Goal: Transaction & Acquisition: Obtain resource

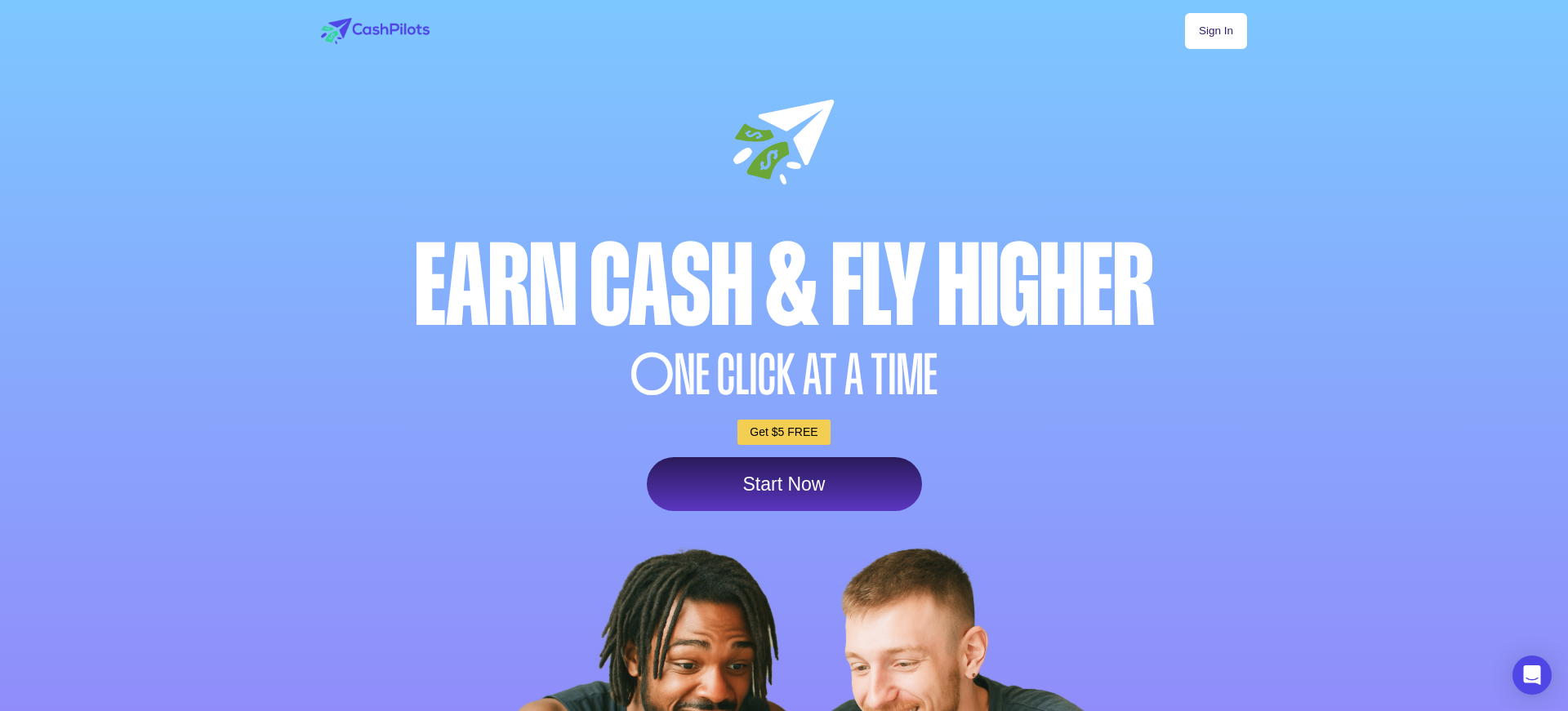
click at [811, 490] on link "Start Now" at bounding box center [784, 484] width 275 height 54
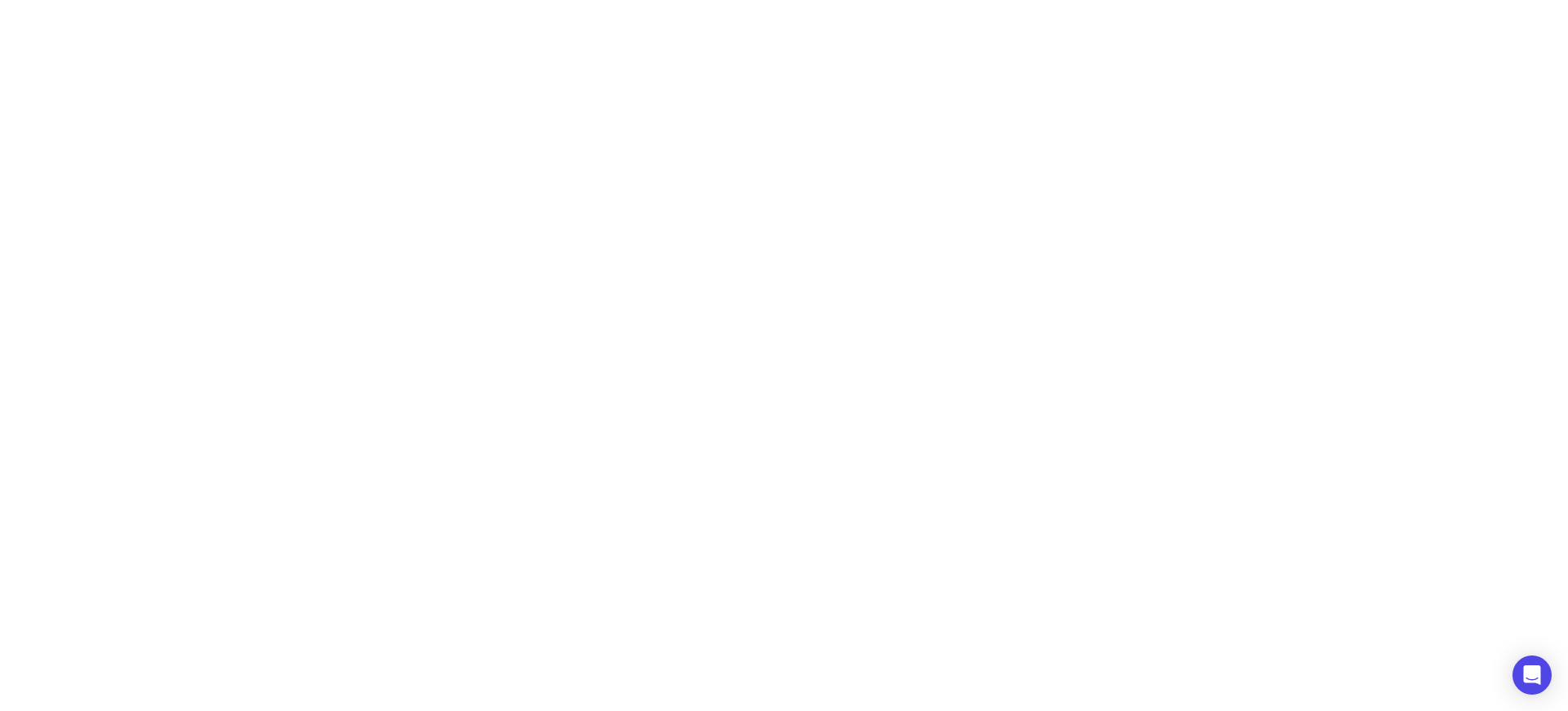
click at [778, 81] on html "Create your account Continue with Google OR Display Name Full Name Email addres…" at bounding box center [784, 40] width 1568 height 81
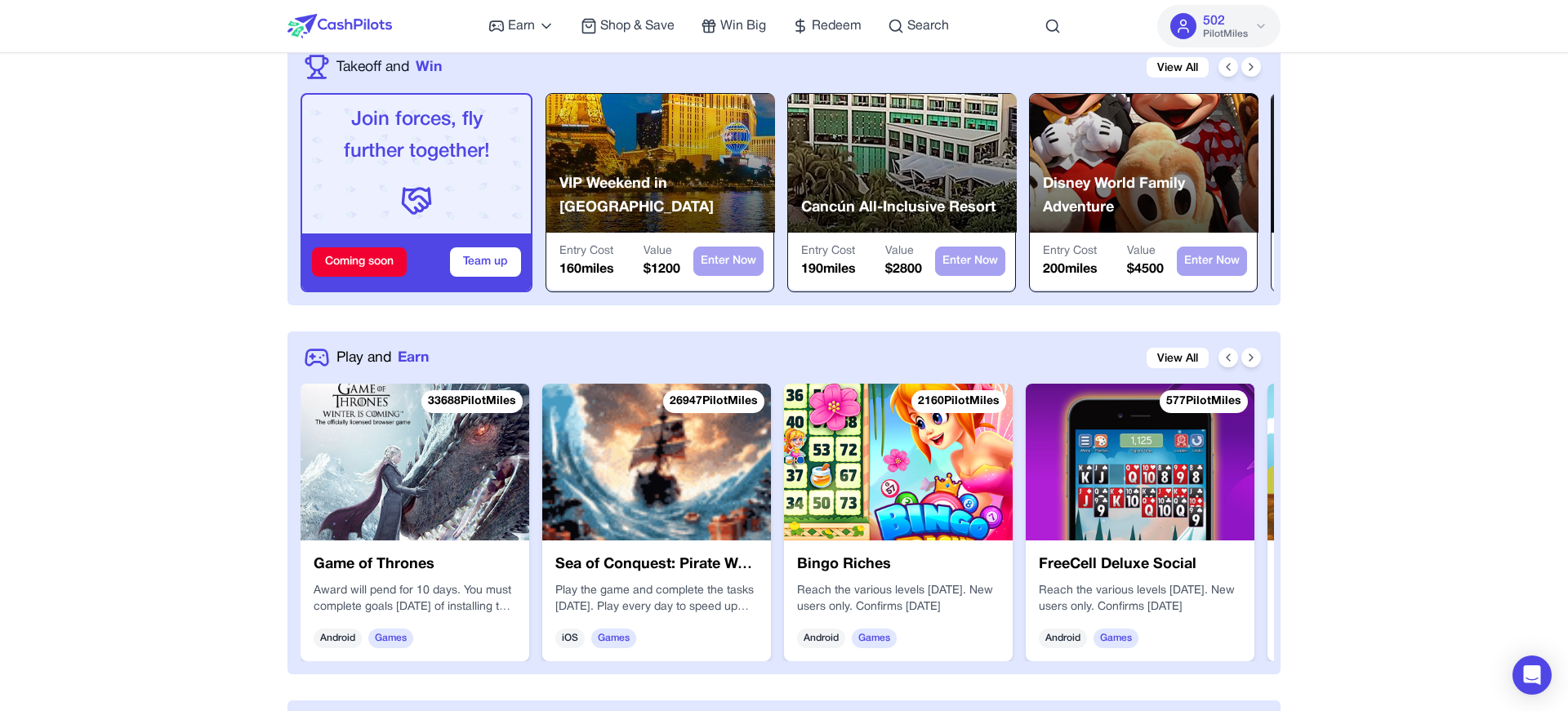
scroll to position [394, 0]
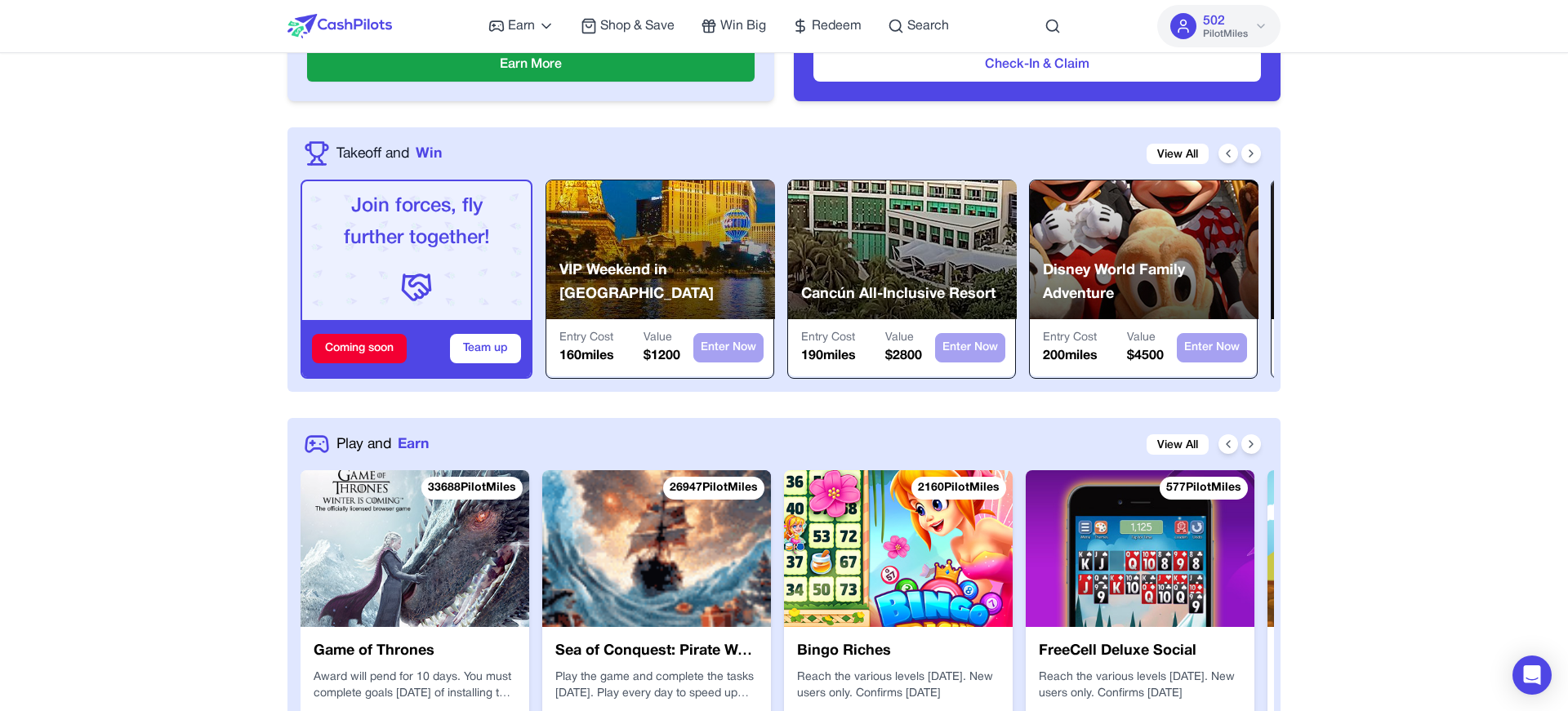
click at [660, 284] on p "VIP Weekend in Las Vegas" at bounding box center [666, 283] width 216 height 48
click at [1192, 152] on link "View All" at bounding box center [1177, 154] width 62 height 21
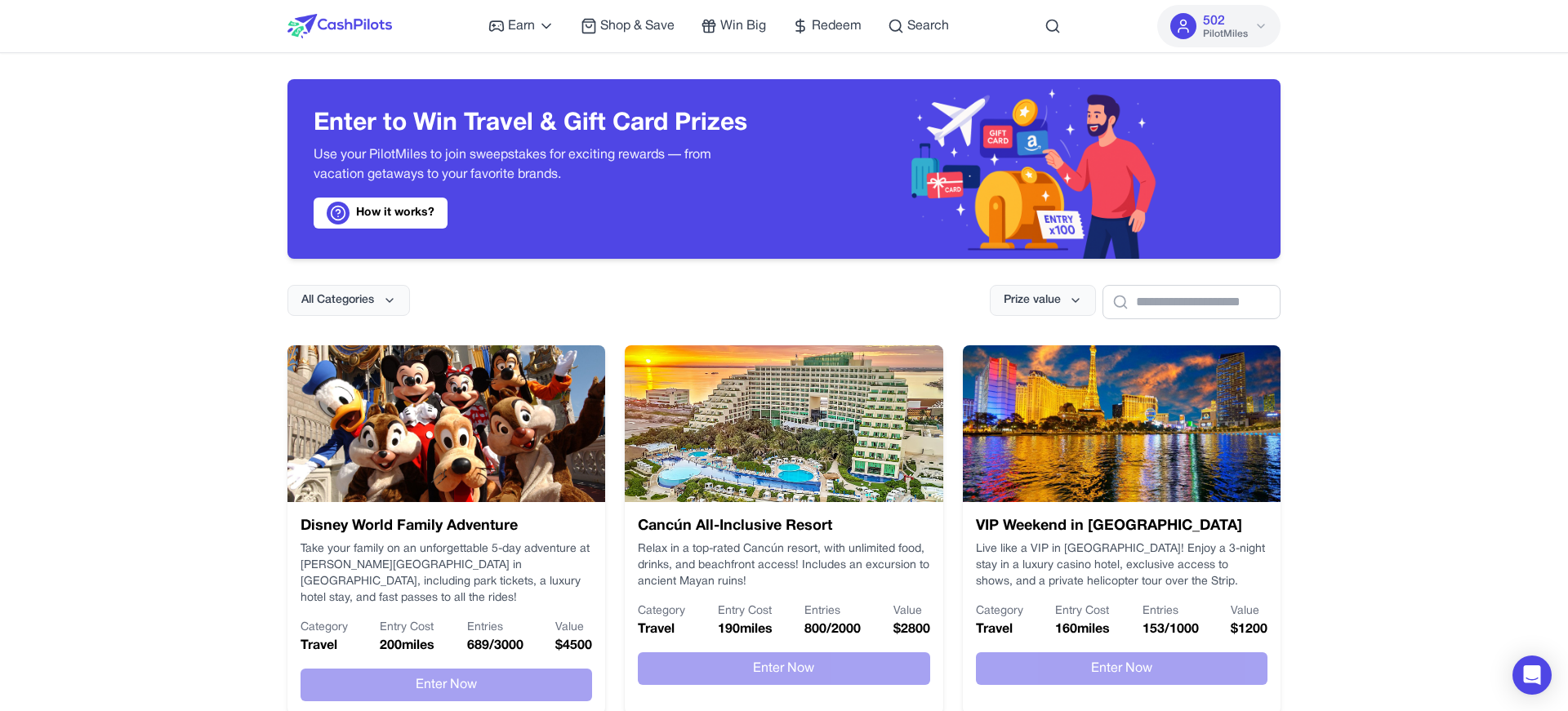
click at [318, 30] on img at bounding box center [339, 26] width 105 height 24
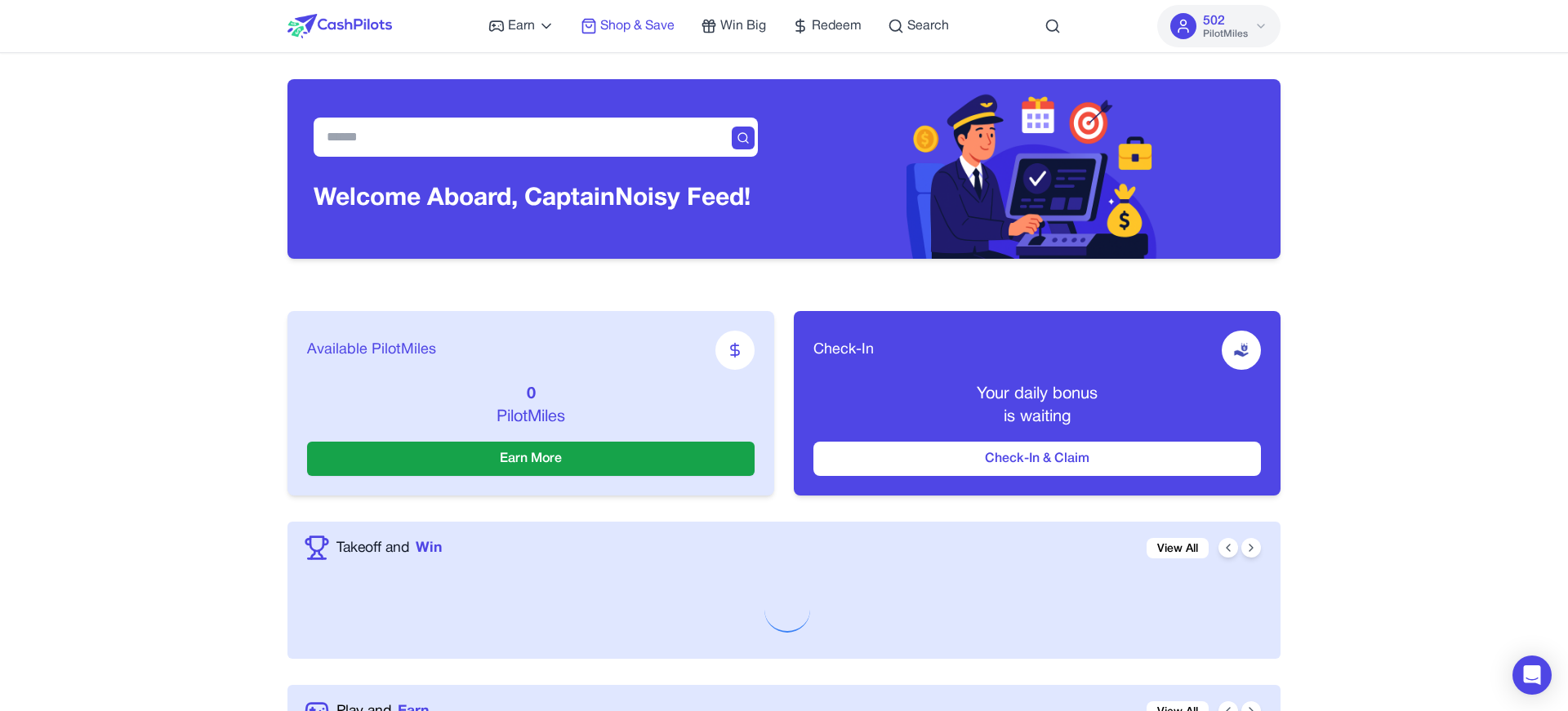
click at [597, 28] on link "Shop & Save" at bounding box center [627, 26] width 94 height 20
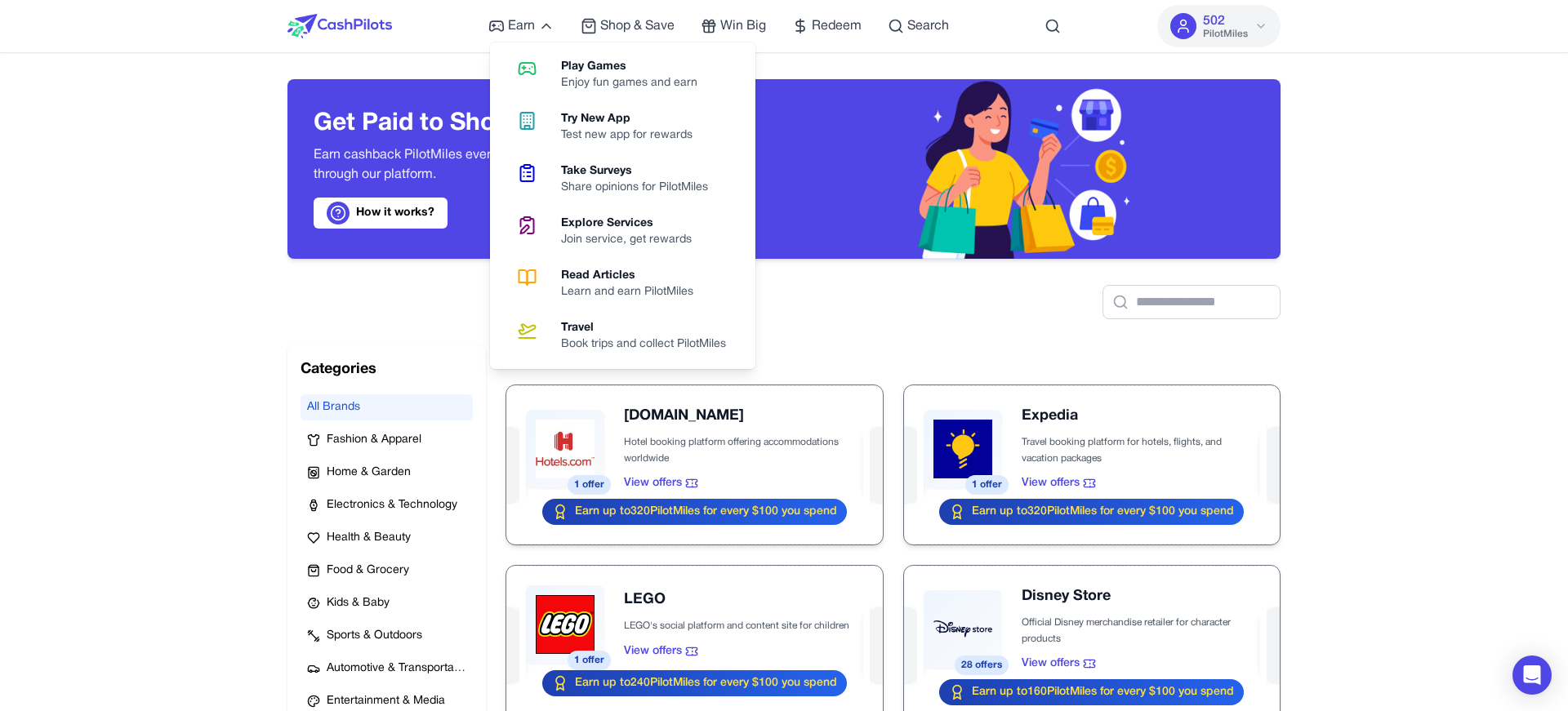
scroll to position [179, 0]
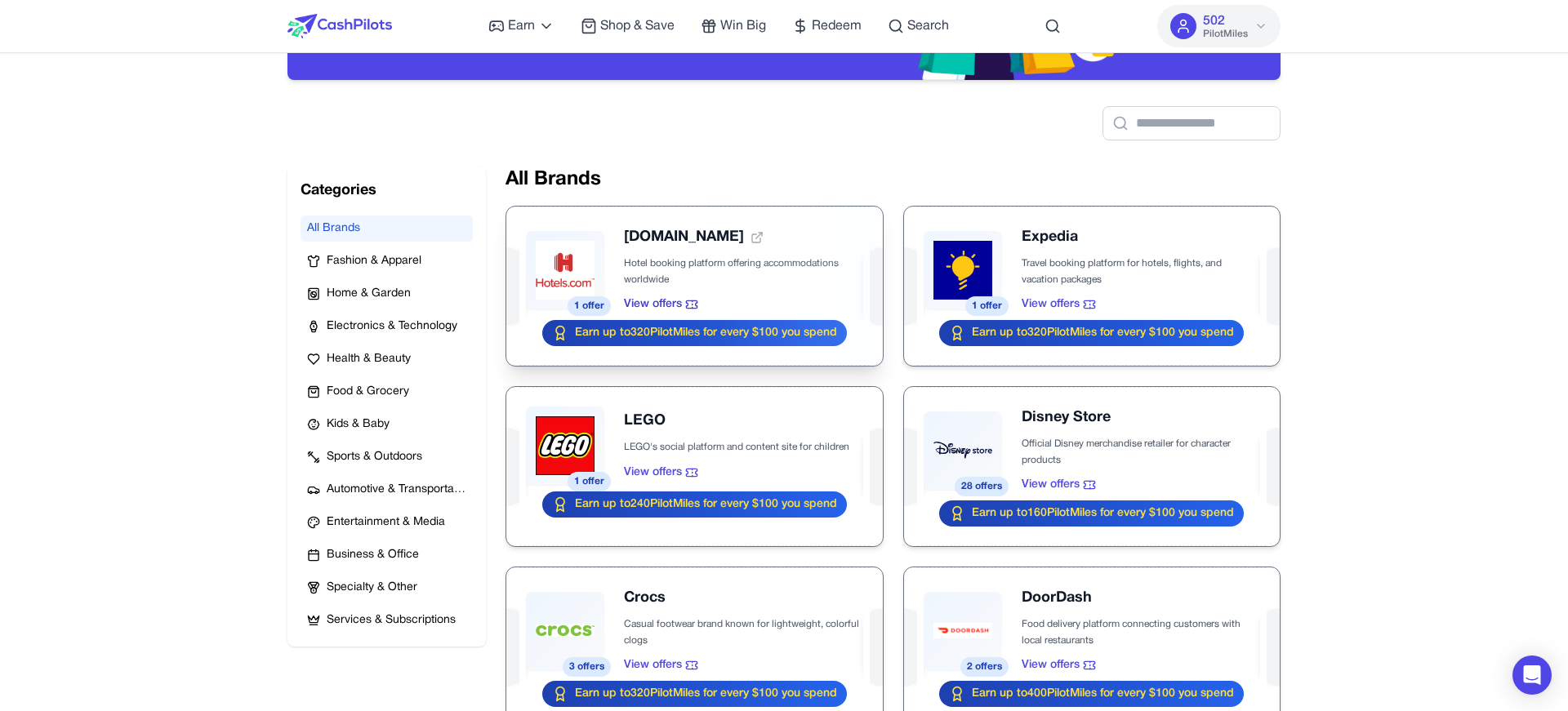
click at [669, 342] on div at bounding box center [694, 286] width 376 height 159
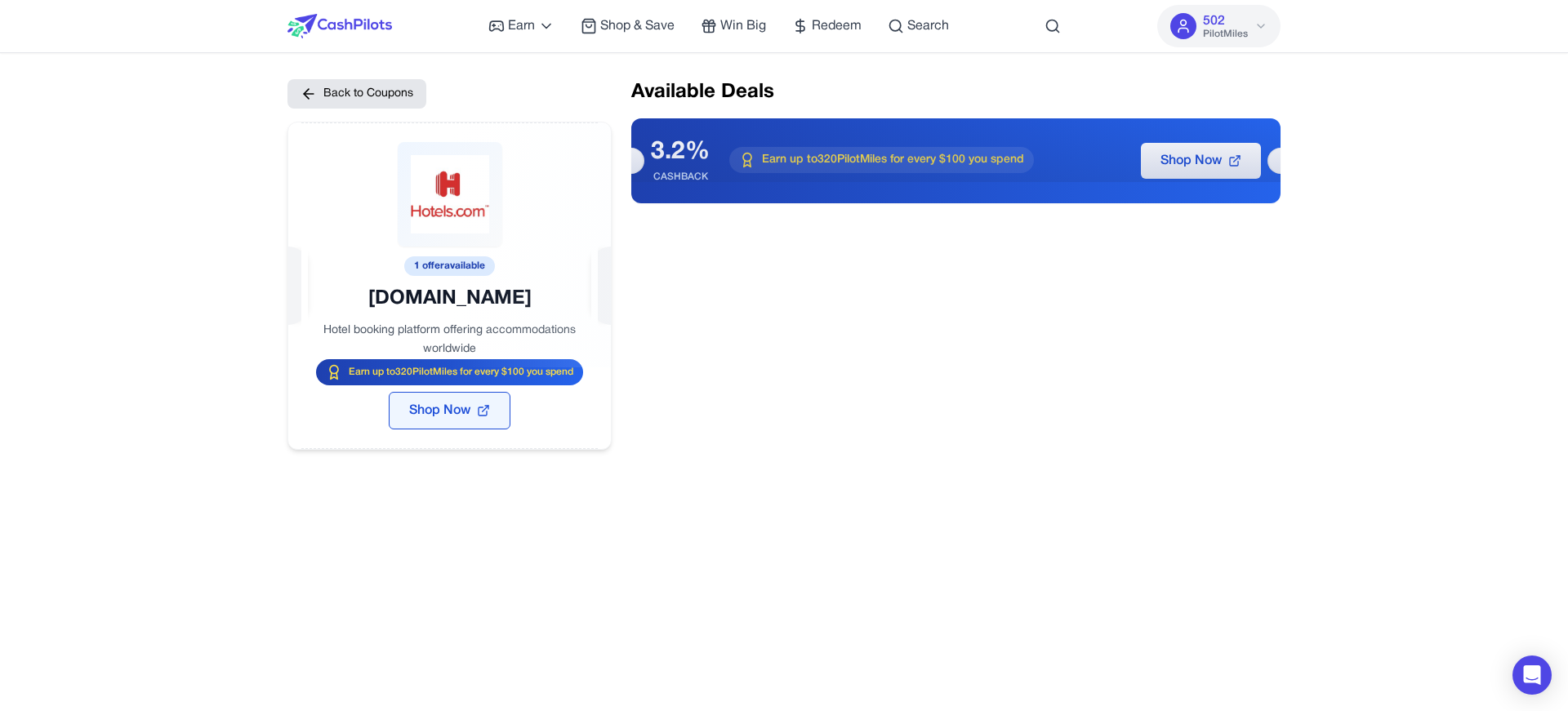
click at [445, 414] on span "Shop Now" at bounding box center [439, 411] width 61 height 20
click at [297, 82] on button "Back to Coupons" at bounding box center [356, 94] width 139 height 30
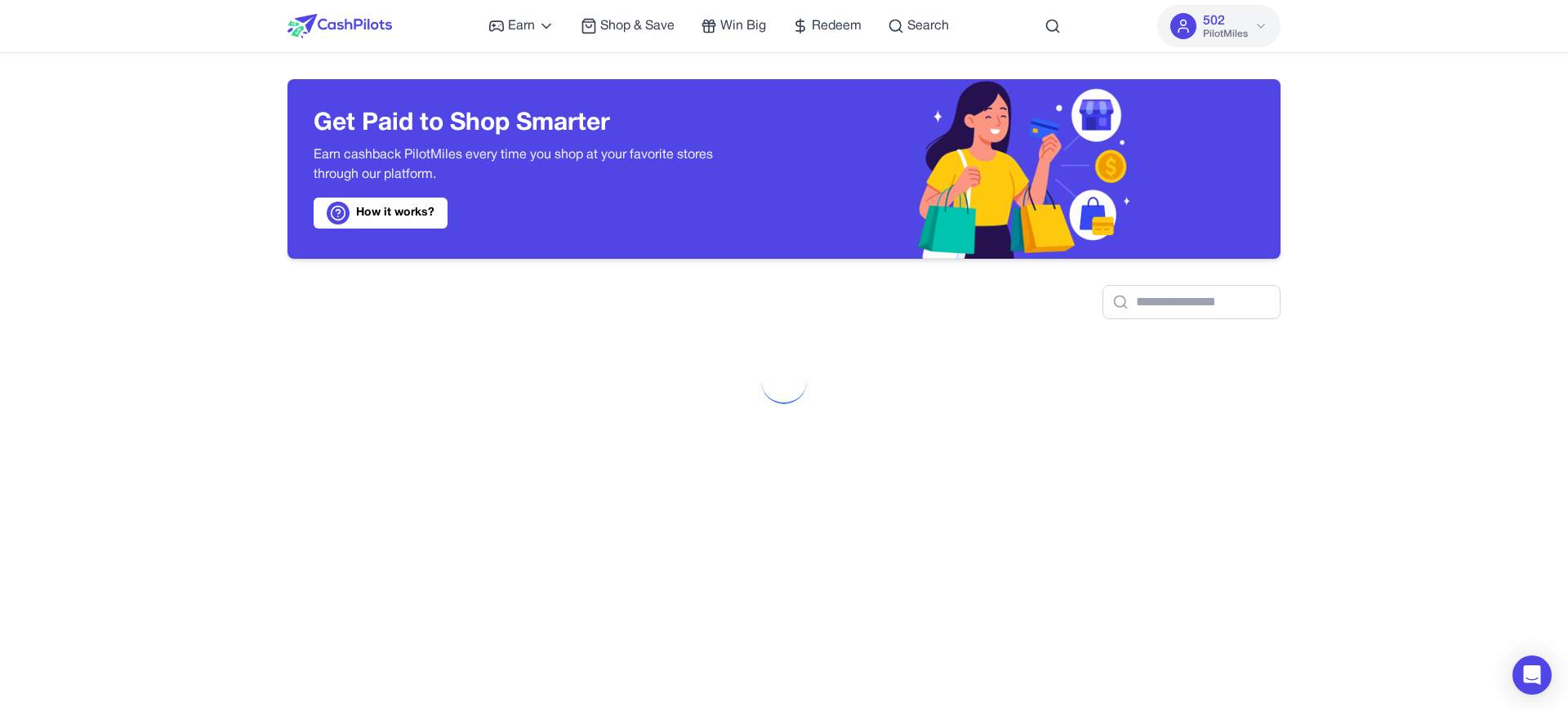
click at [405, 213] on link "How it works?" at bounding box center [381, 213] width 134 height 31
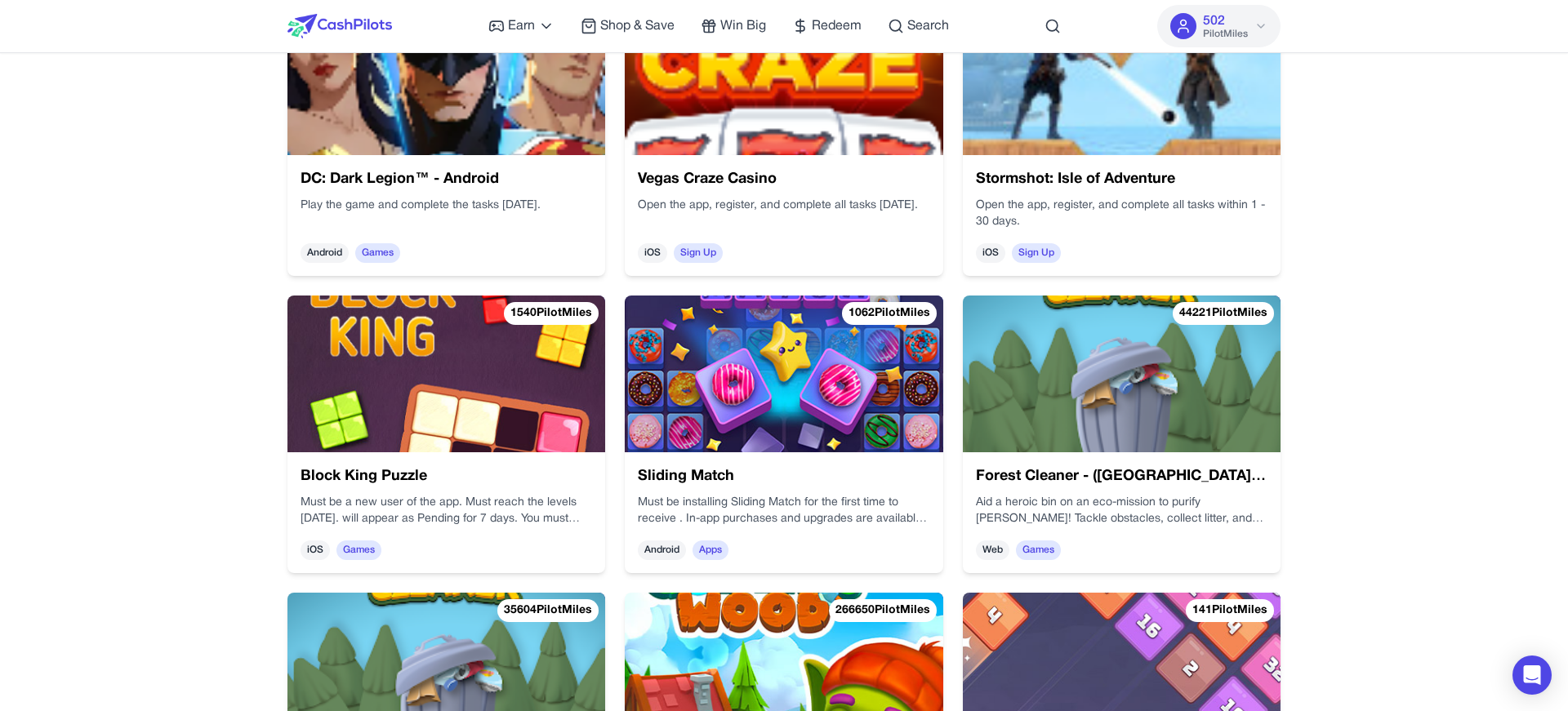
scroll to position [4209, 0]
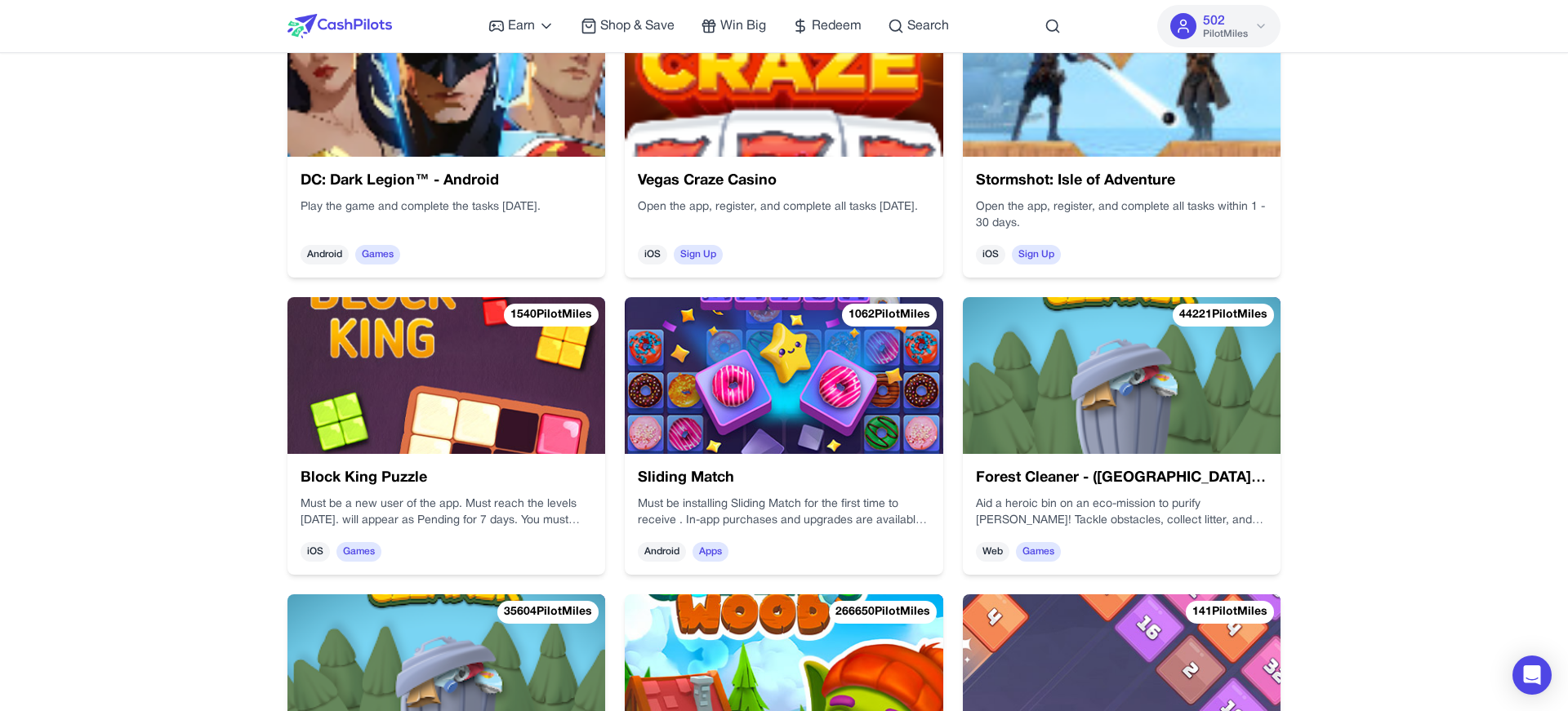
click at [473, 492] on div "Block King Puzzle Must be a new user of the app. Must reach the levels within 2…" at bounding box center [445, 514] width 318 height 121
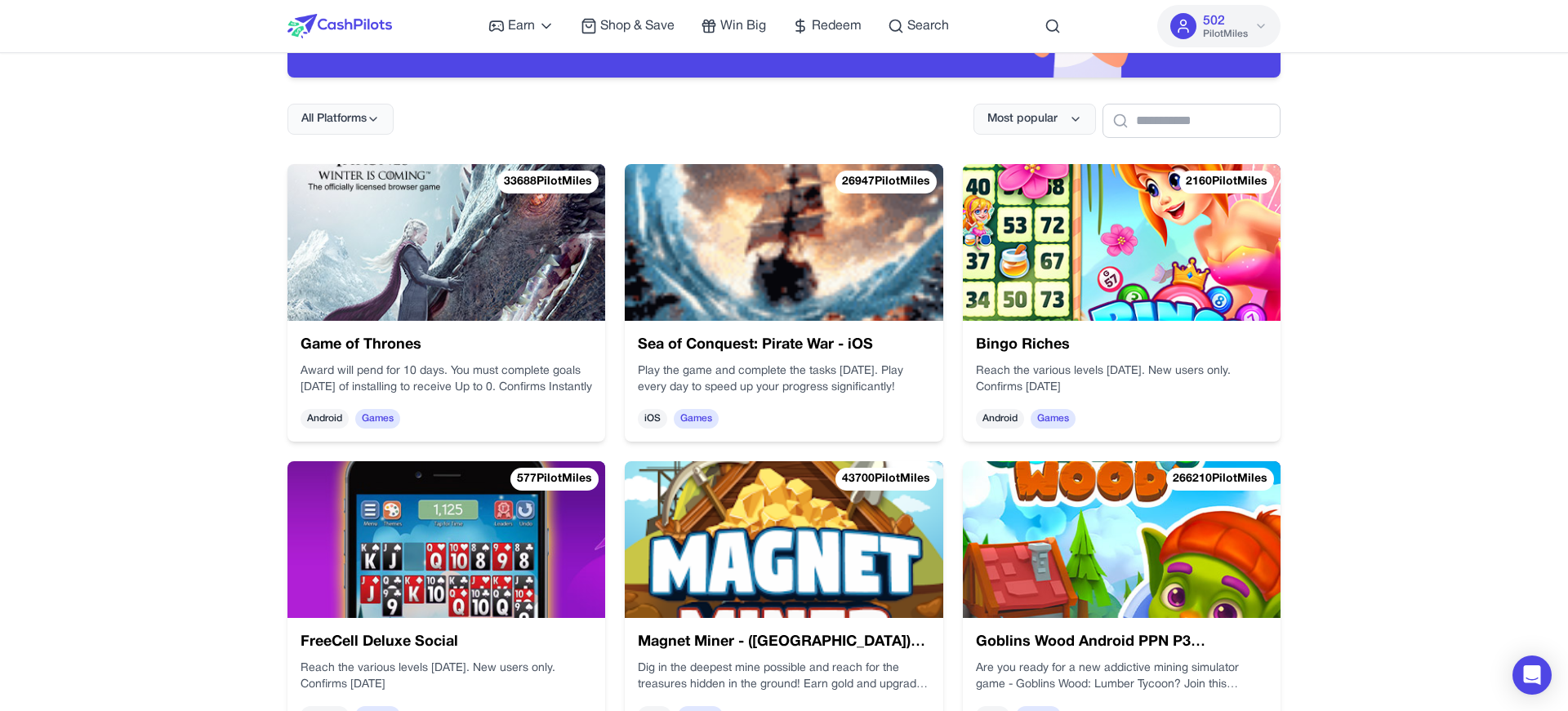
scroll to position [203, 0]
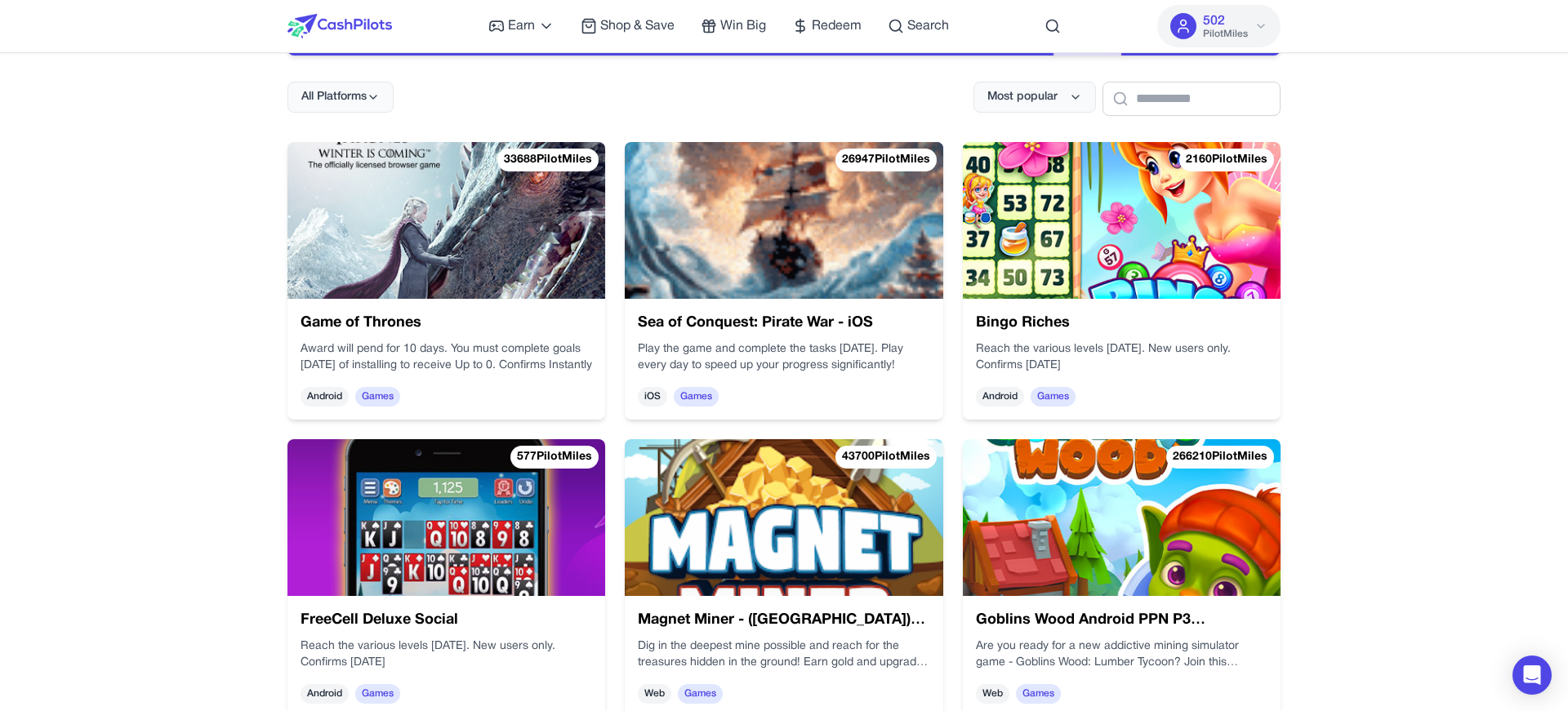
click at [525, 267] on img at bounding box center [445, 220] width 318 height 157
